Goal: Find specific page/section: Find specific page/section

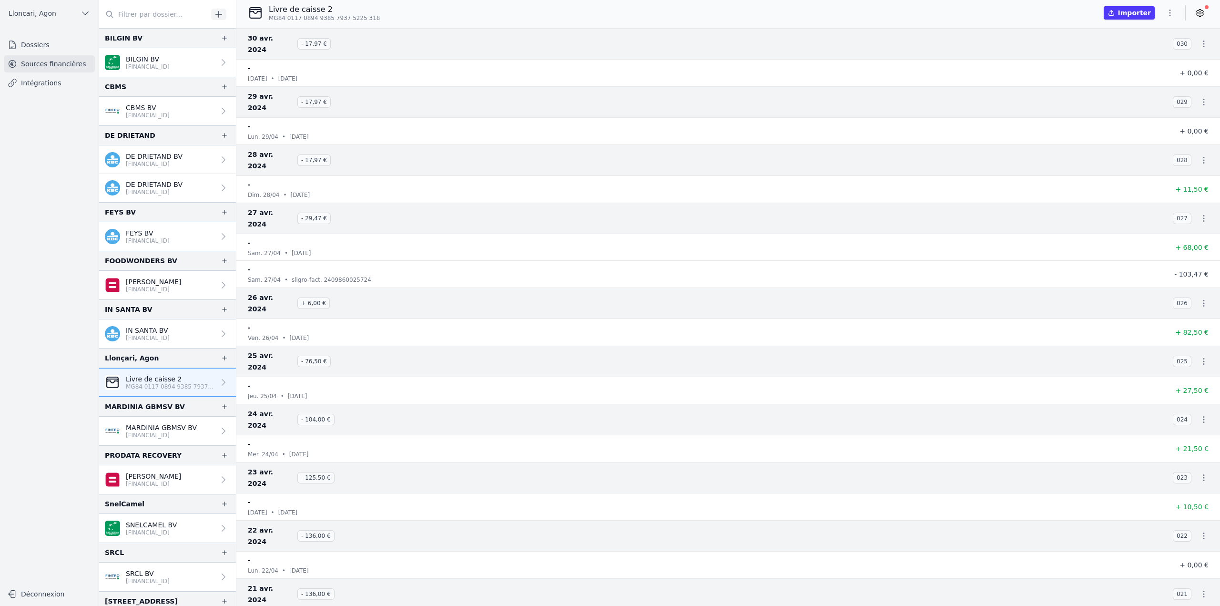
click at [51, 49] on link "Dossiers" at bounding box center [49, 44] width 91 height 17
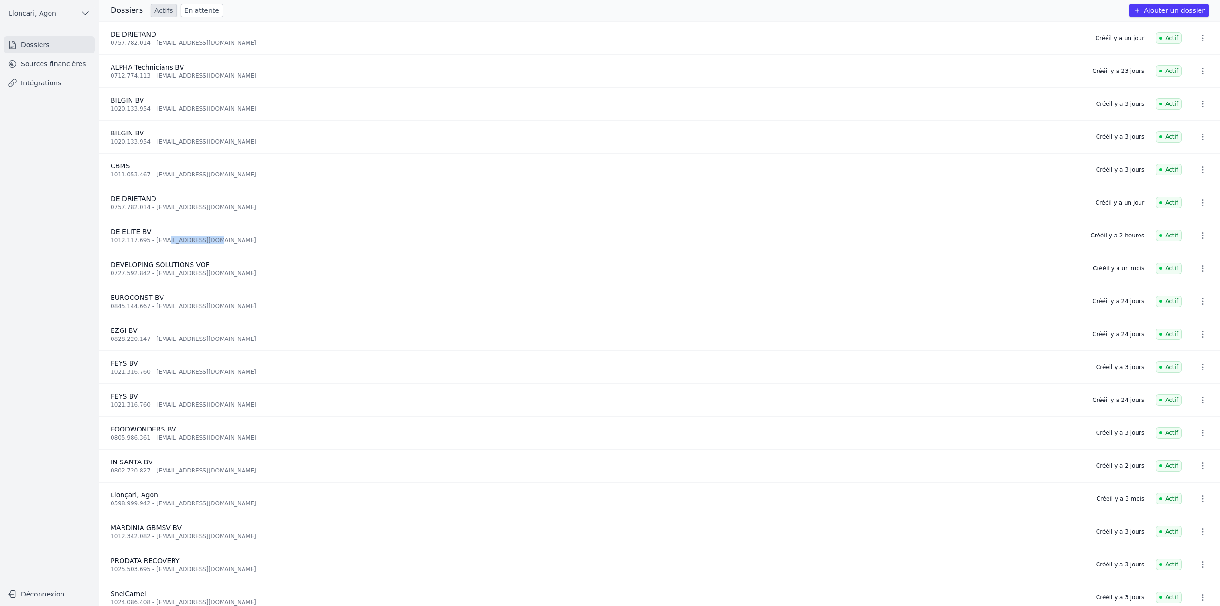
drag, startPoint x: 161, startPoint y: 238, endPoint x: 260, endPoint y: 238, distance: 99.6
click at [260, 238] on div "1012.117.695 - [EMAIL_ADDRESS][DOMAIN_NAME]" at bounding box center [595, 240] width 968 height 8
click at [60, 66] on link "Sources financières" at bounding box center [49, 63] width 91 height 17
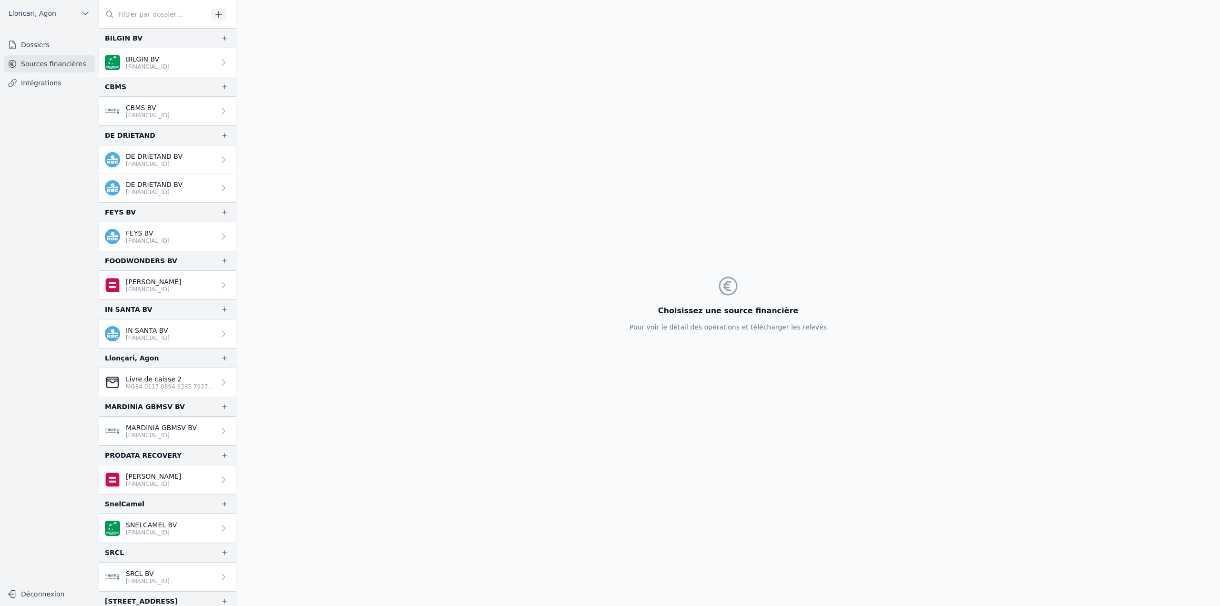
click at [156, 12] on input "text" at bounding box center [153, 14] width 109 height 17
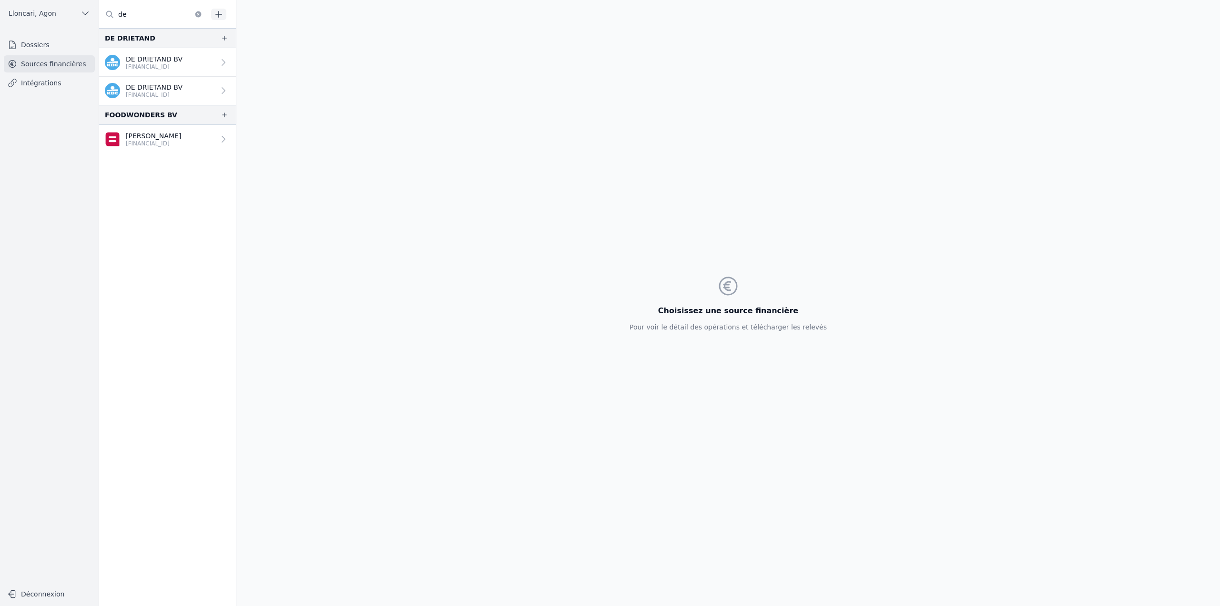
type input "d"
